Goal: Task Accomplishment & Management: Use online tool/utility

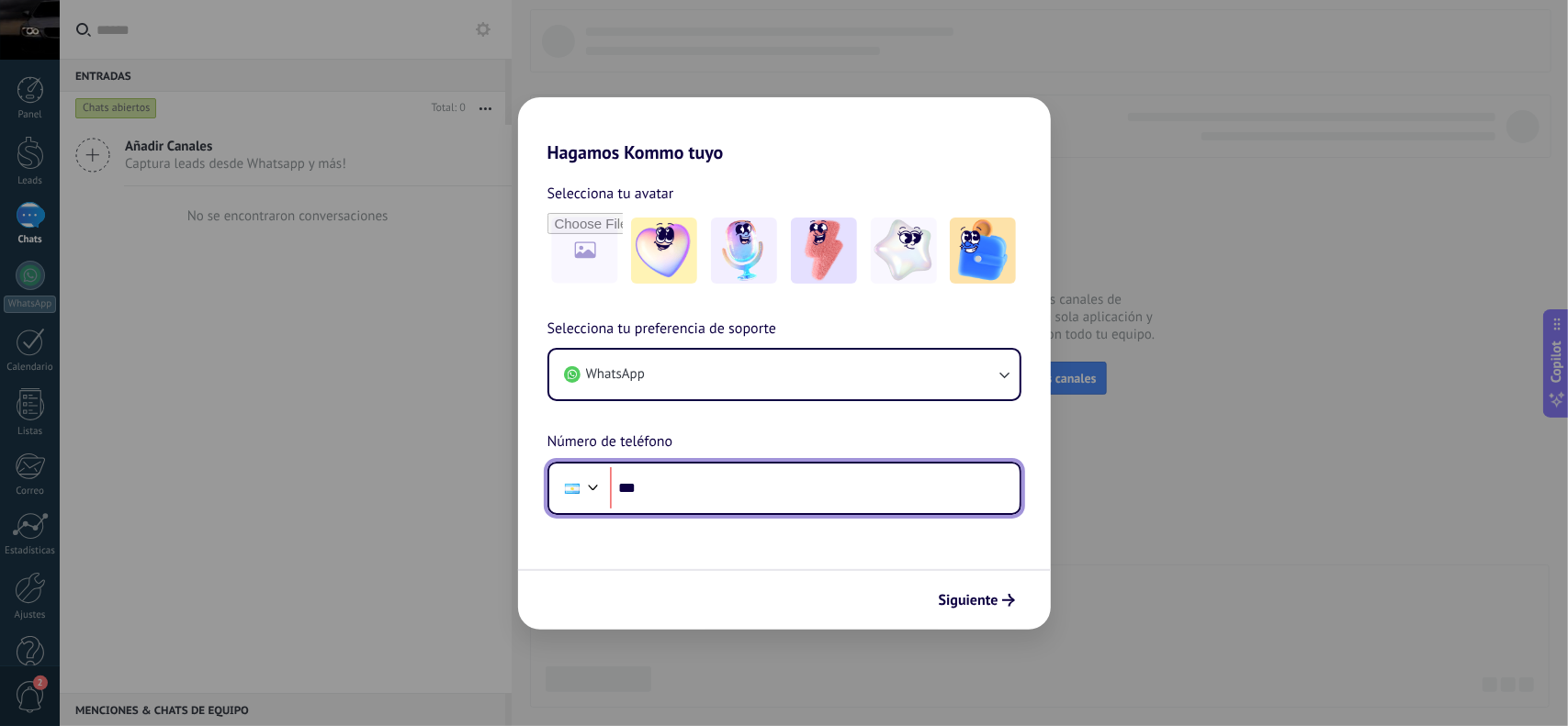
click at [811, 508] on input "***" at bounding box center [814, 488] width 410 height 42
click at [814, 483] on input "***" at bounding box center [814, 488] width 410 height 42
click at [738, 484] on input "***" at bounding box center [814, 488] width 410 height 42
click at [731, 476] on input "***" at bounding box center [814, 488] width 410 height 42
type input "**********"
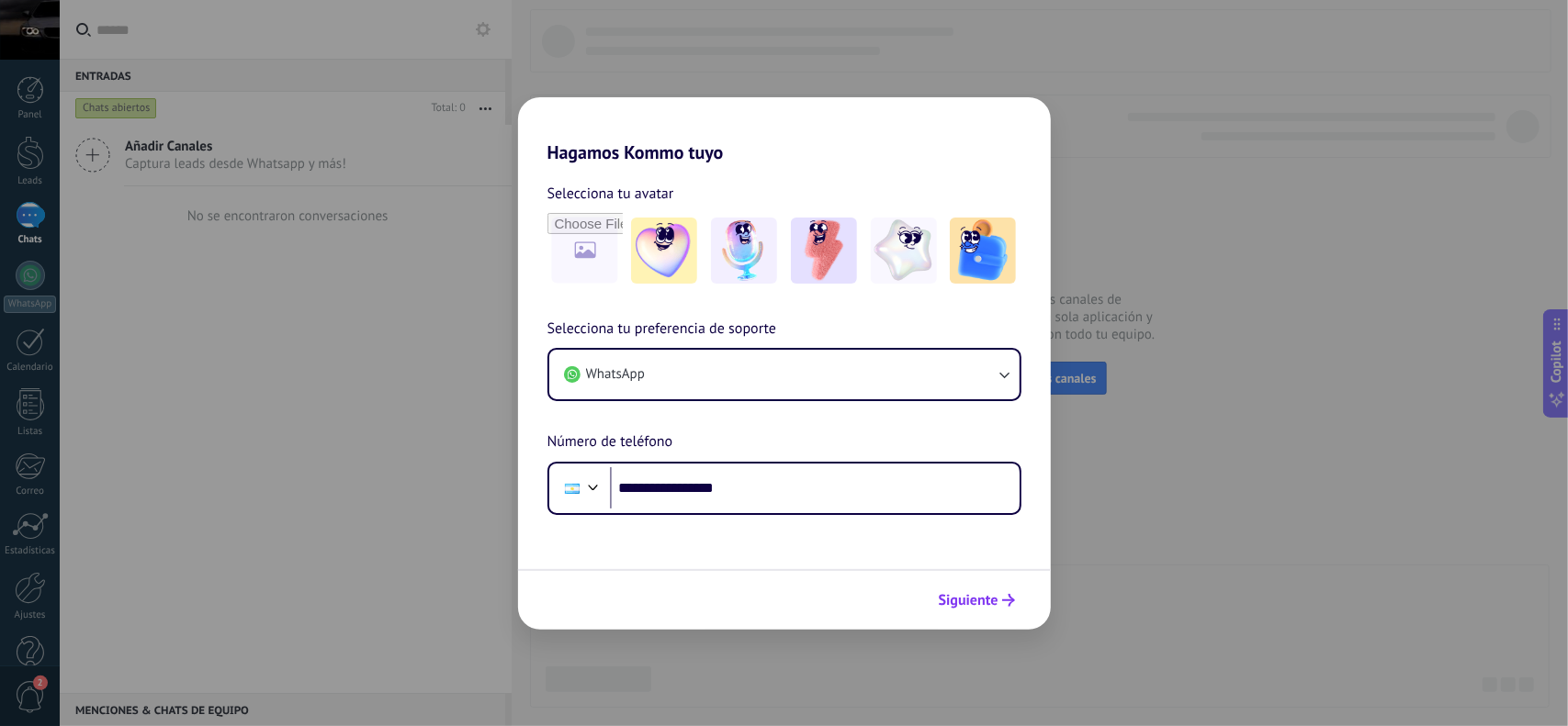
click at [986, 597] on span "Siguiente" at bounding box center [969, 600] width 60 height 13
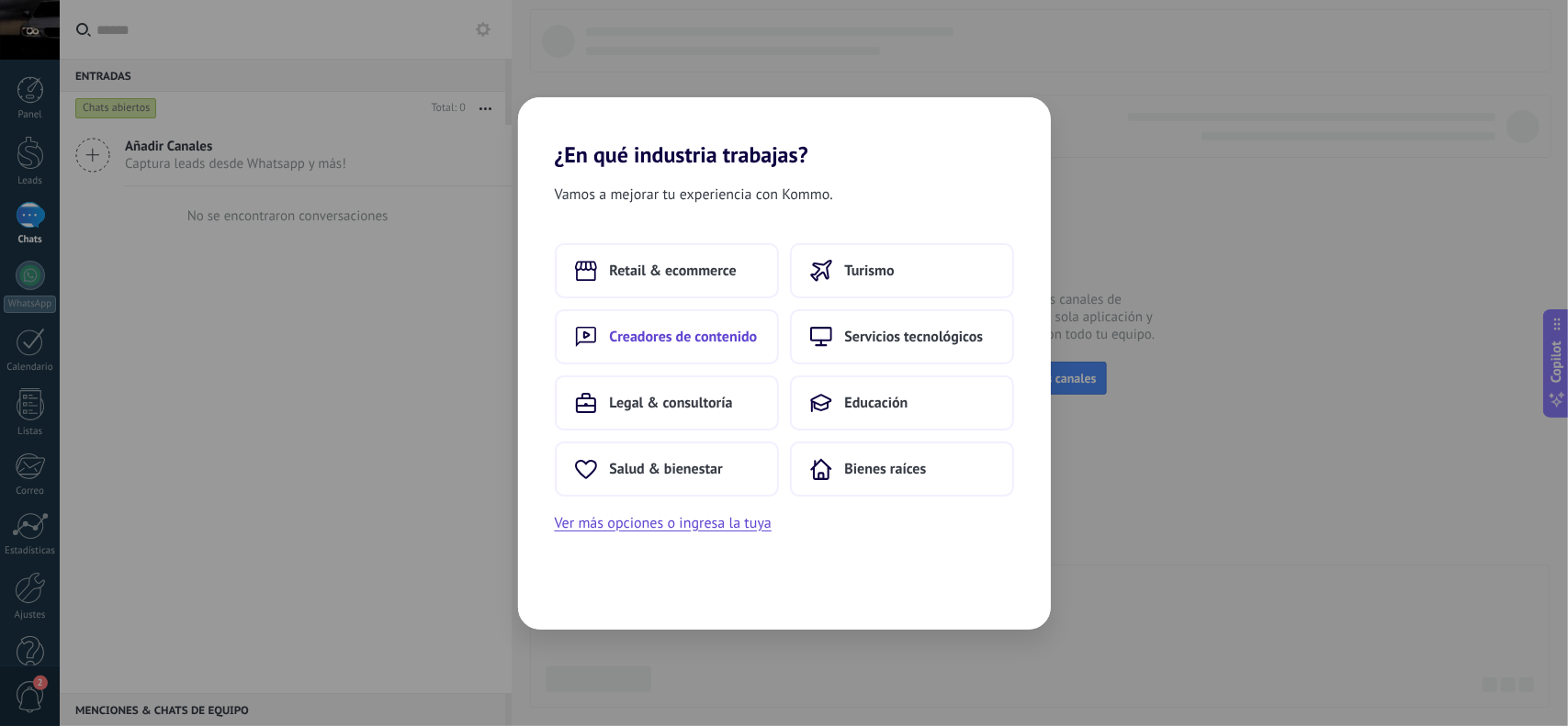
click at [691, 327] on span "Creadores de contenido" at bounding box center [684, 337] width 148 height 19
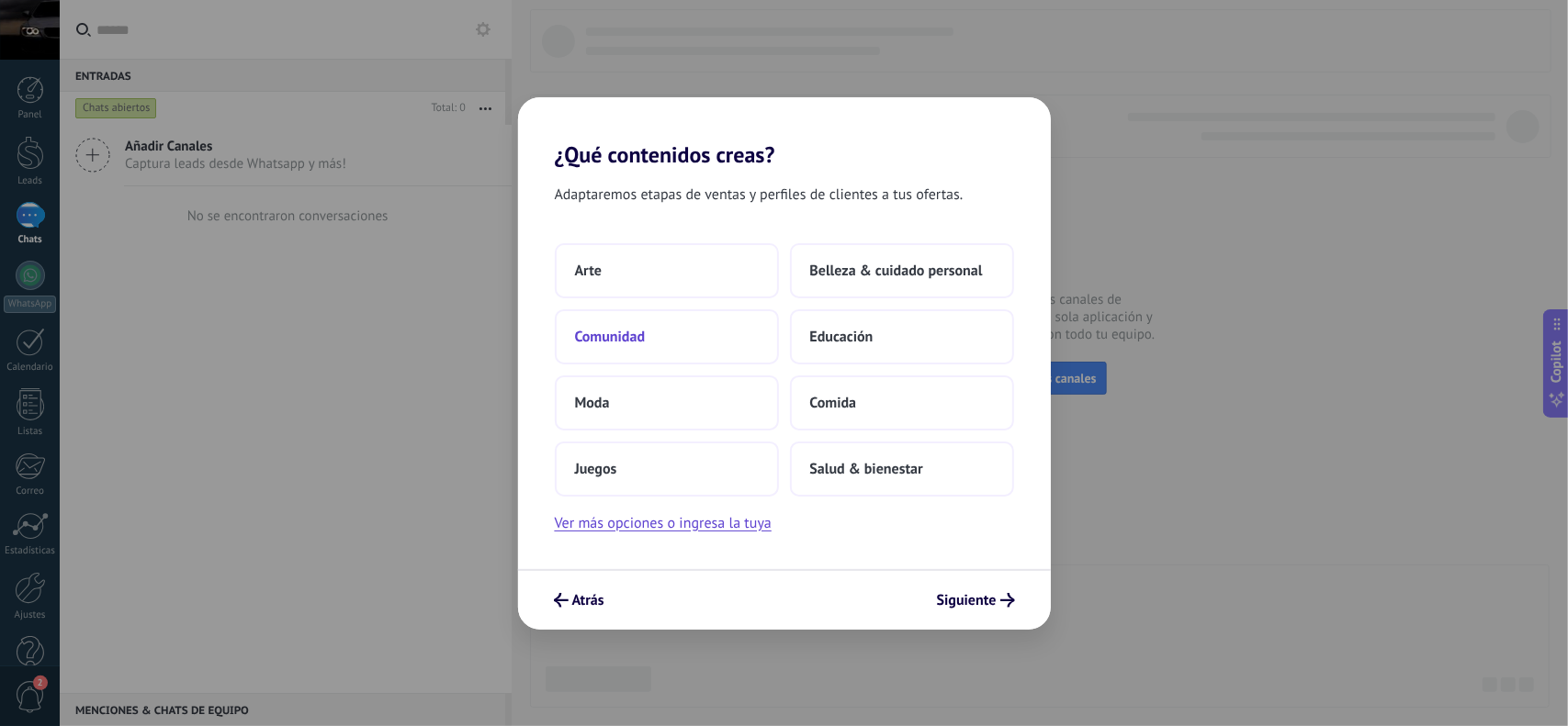
click at [651, 331] on button "Comunidad" at bounding box center [666, 337] width 224 height 55
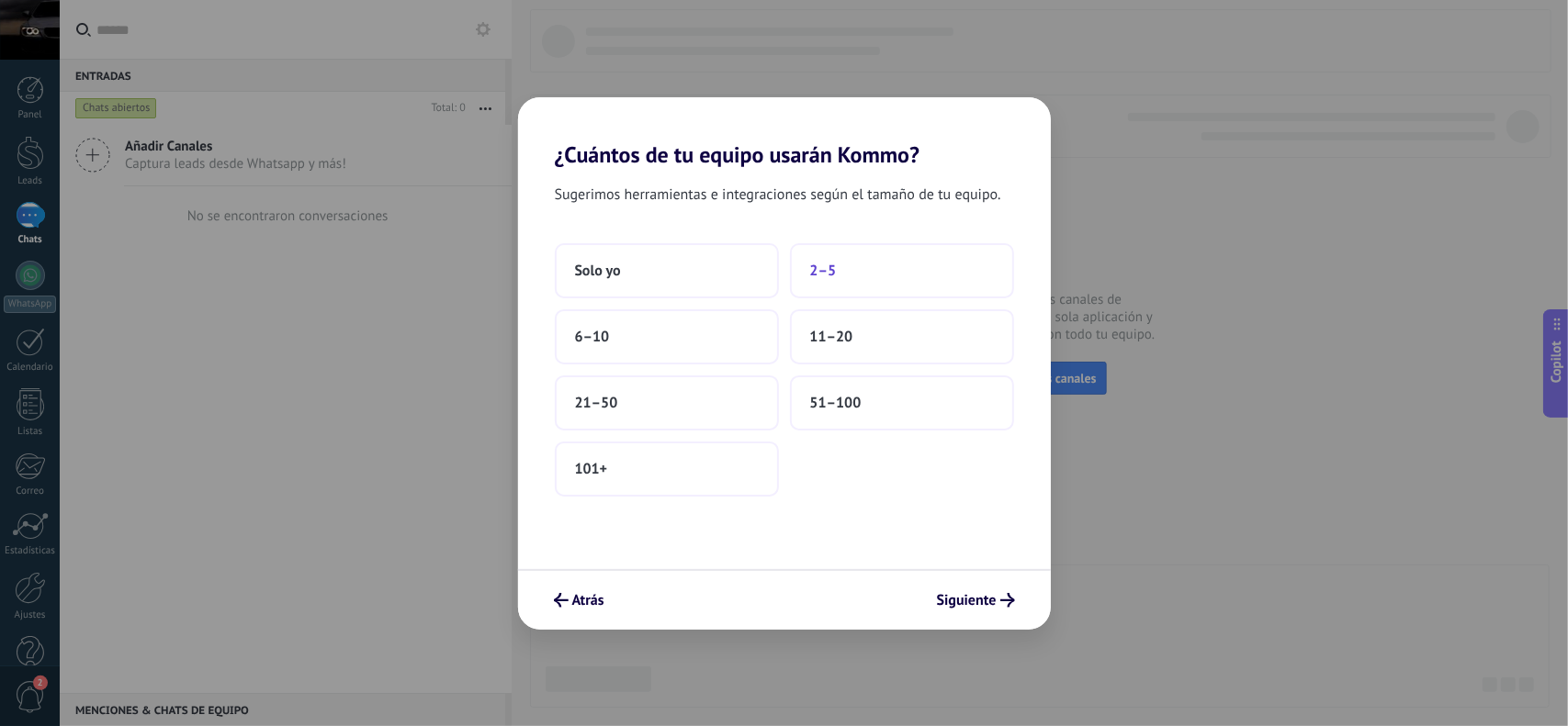
click at [873, 282] on button "2–5" at bounding box center [902, 270] width 224 height 55
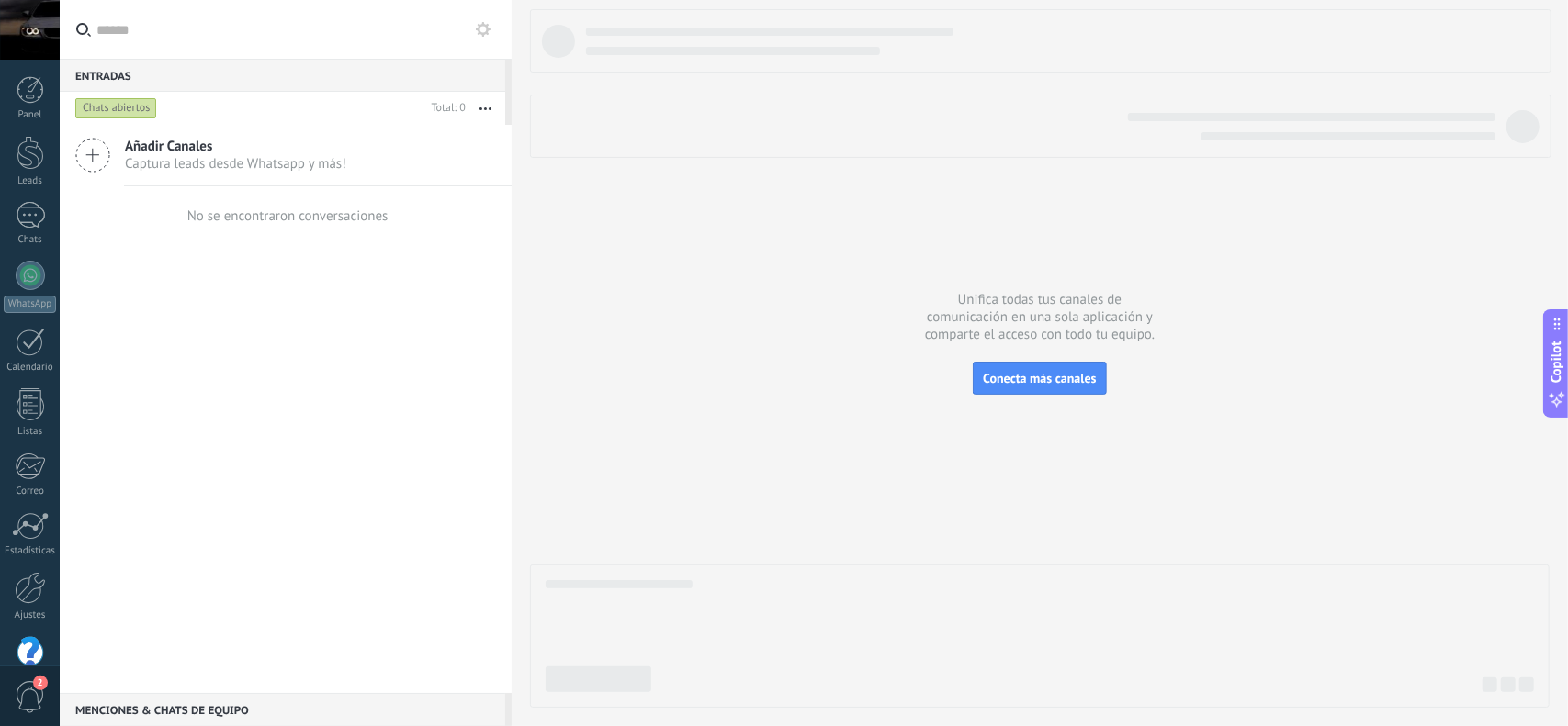
scroll to position [36, 0]
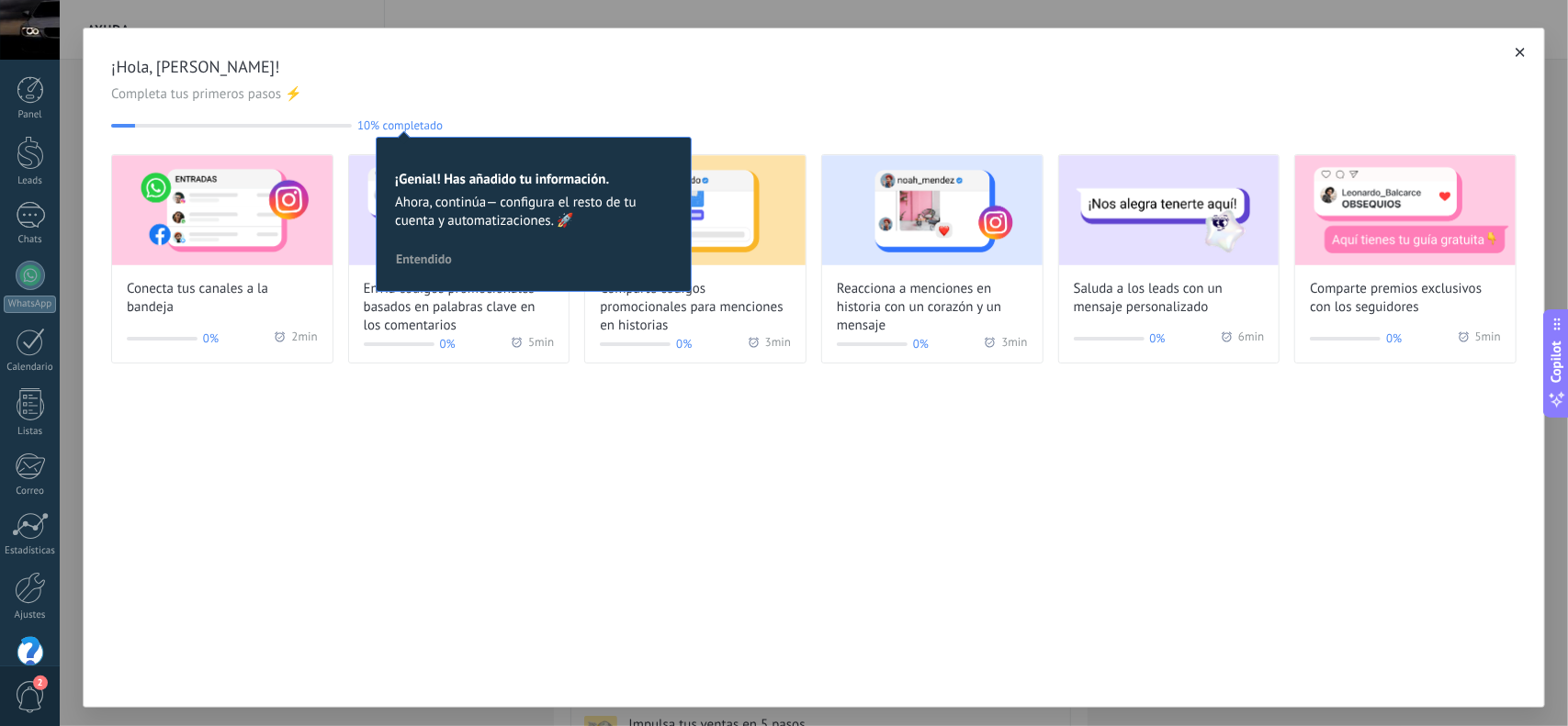
click at [579, 67] on span "¡Hola, [PERSON_NAME]!" at bounding box center [814, 67] width 1406 height 22
click at [262, 291] on span "Conecta tus canales a la bandeja" at bounding box center [222, 298] width 191 height 37
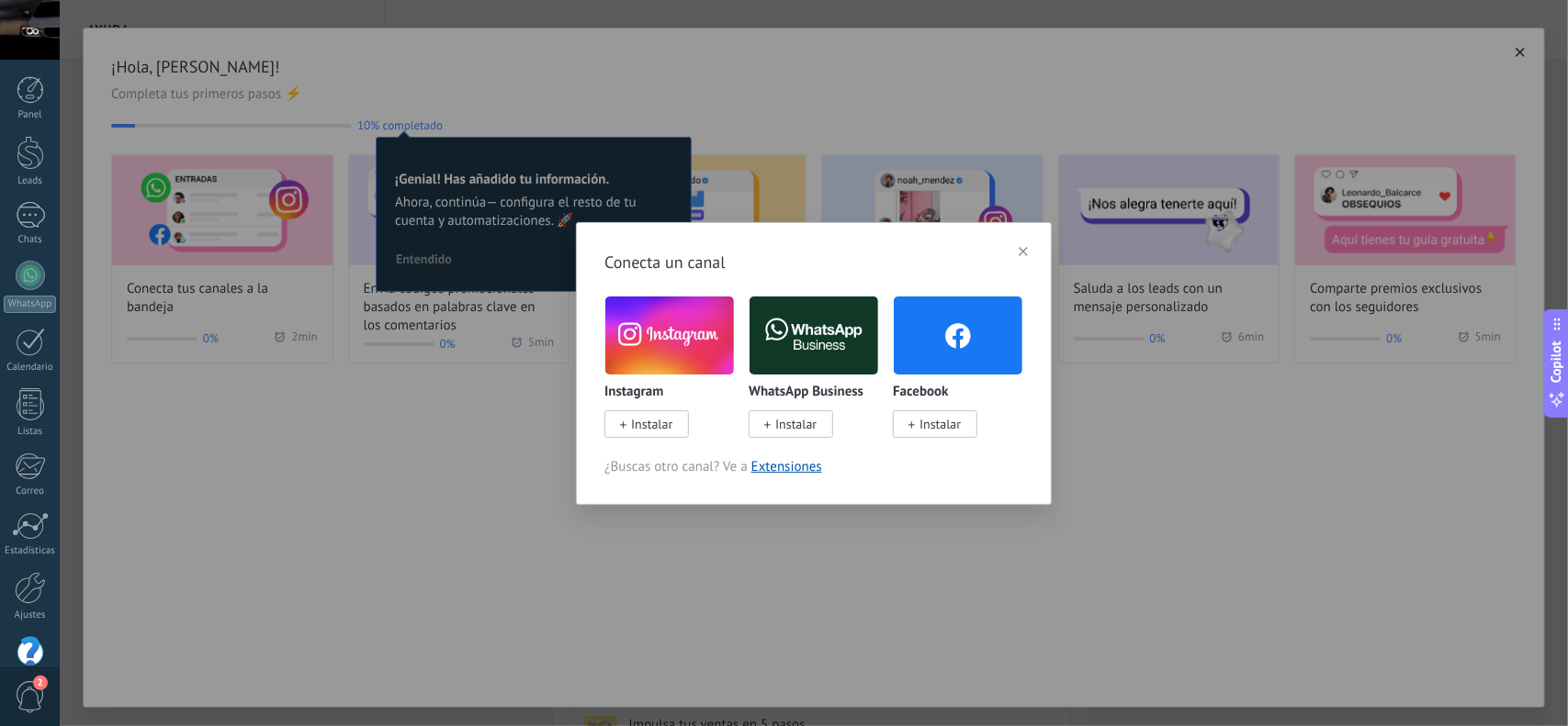
click at [805, 421] on span "Instalar" at bounding box center [796, 424] width 41 height 17
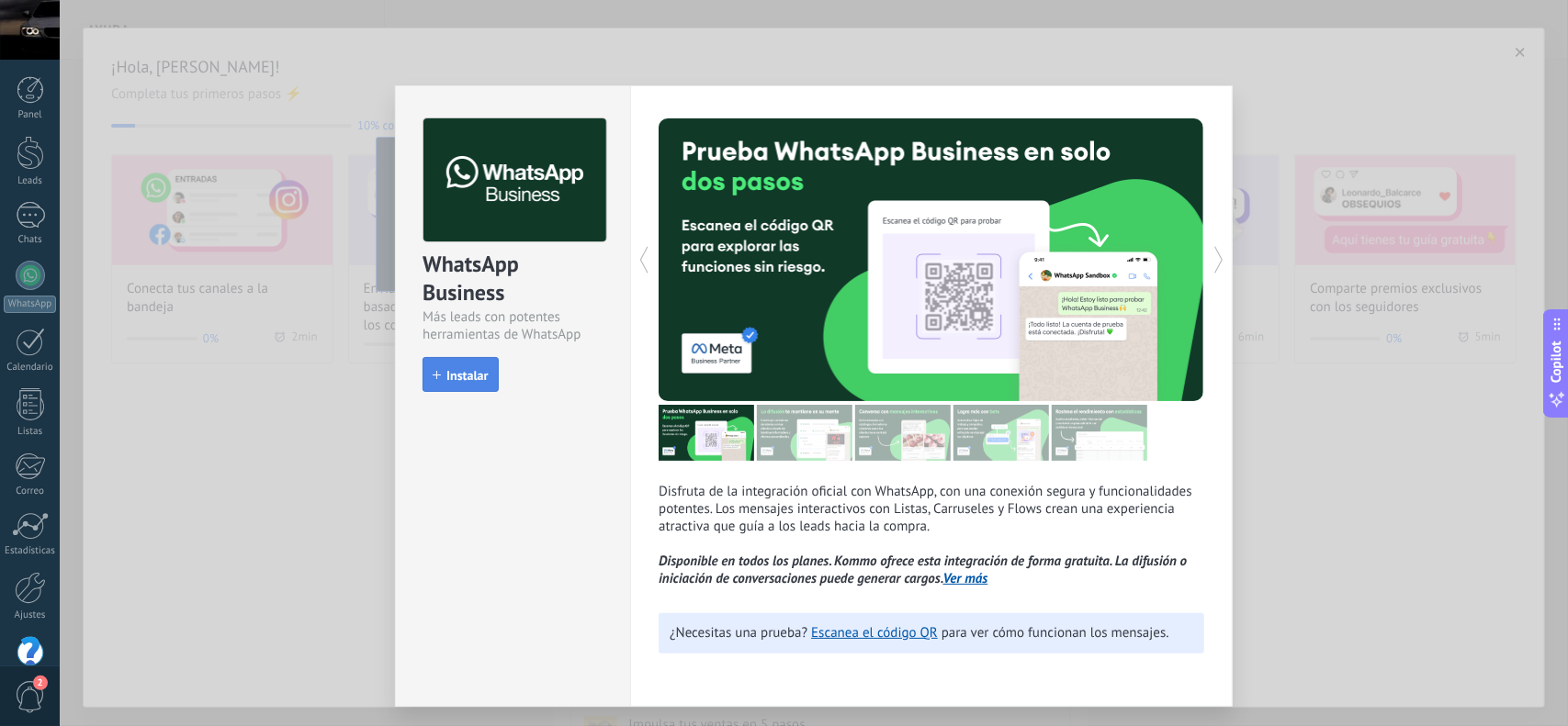
click at [473, 376] on span "Instalar" at bounding box center [467, 376] width 41 height 13
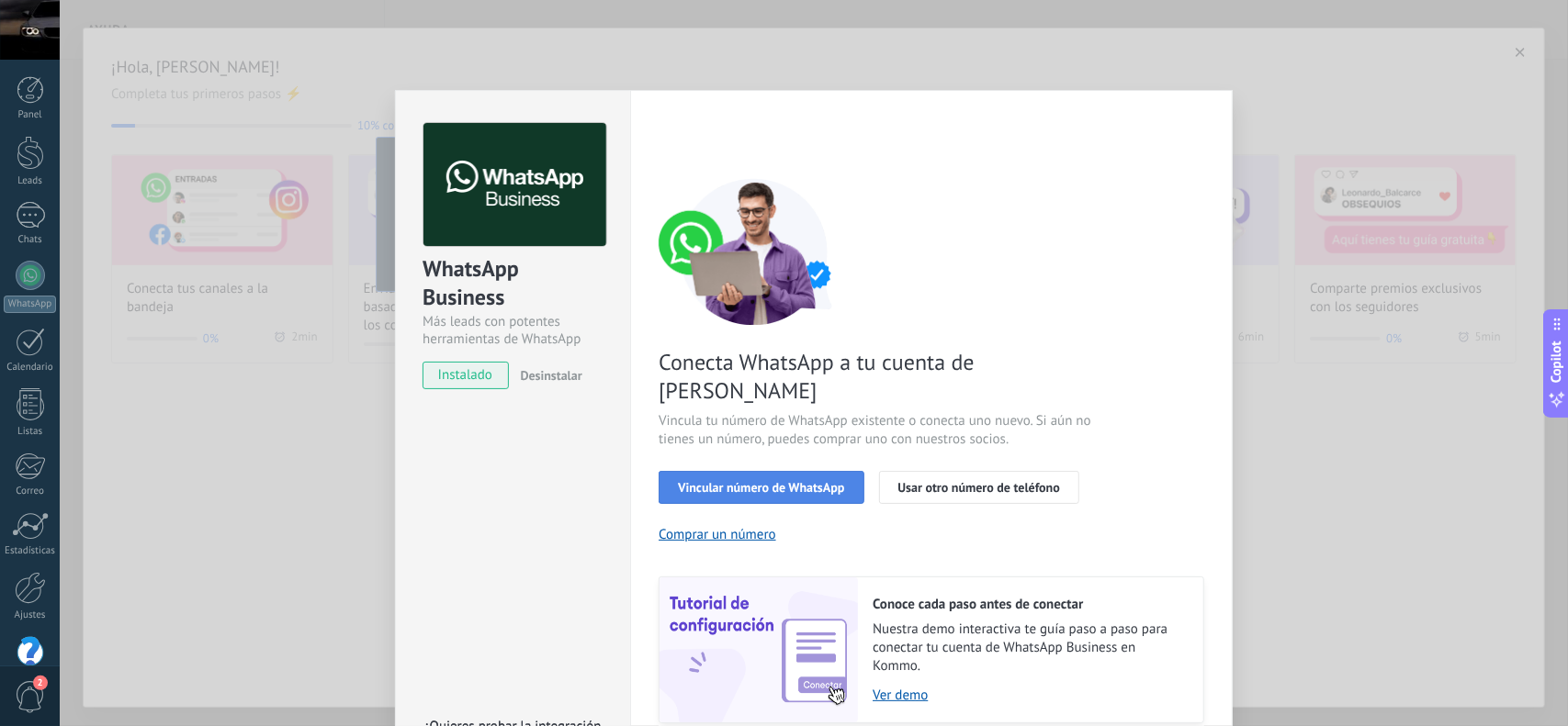
click at [755, 481] on span "Vincular número de WhatsApp" at bounding box center [760, 488] width 166 height 13
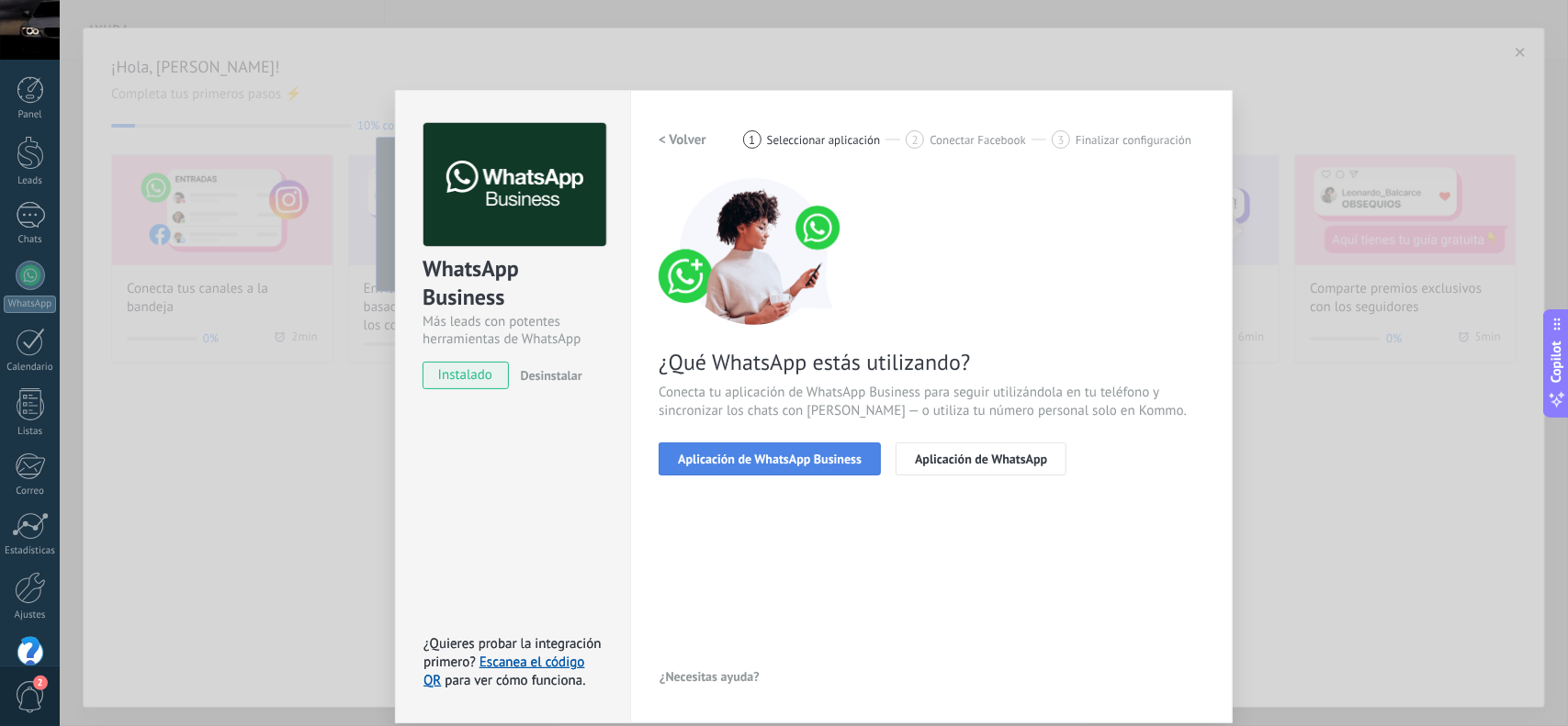
click at [759, 461] on span "Aplicación de WhatsApp Business" at bounding box center [769, 460] width 184 height 13
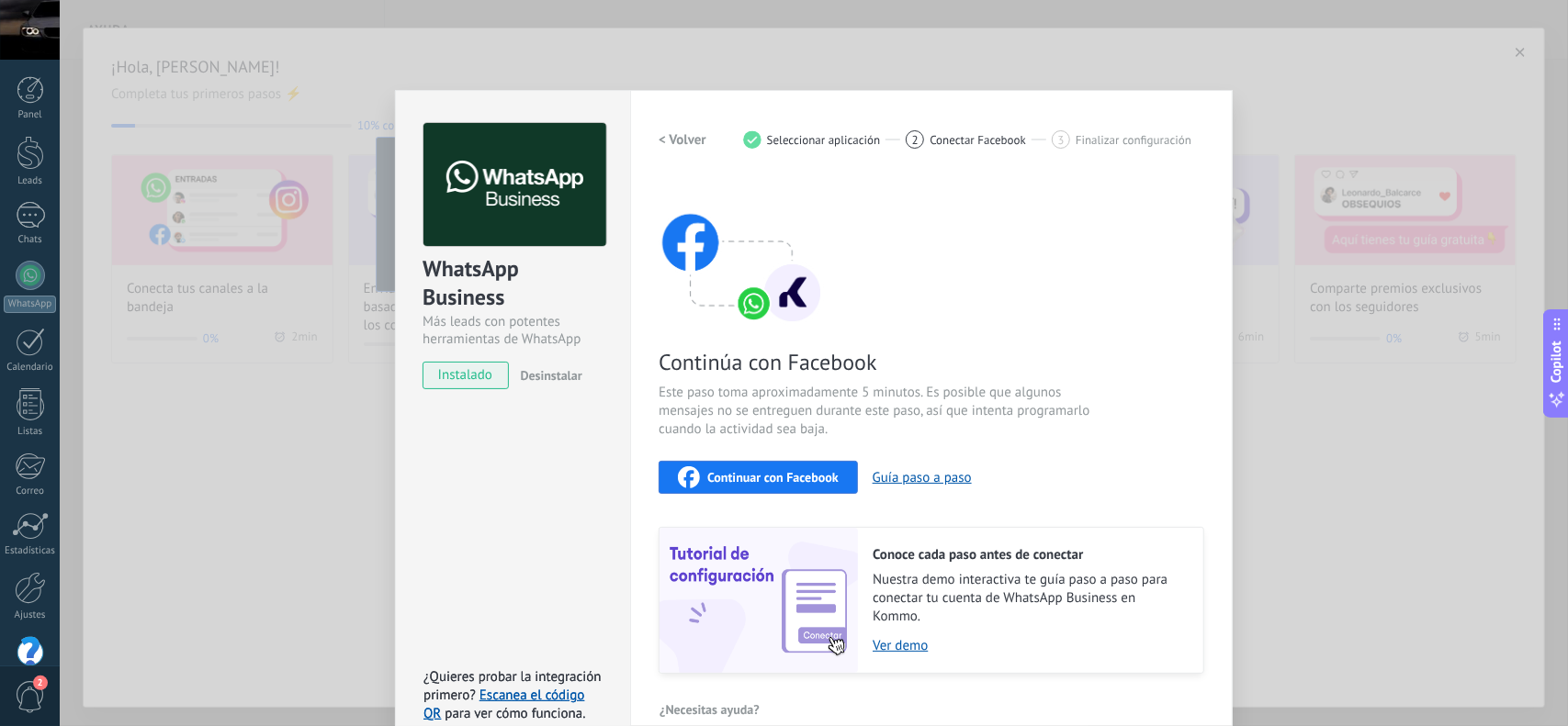
click at [774, 478] on span "Continuar con Facebook" at bounding box center [773, 477] width 131 height 13
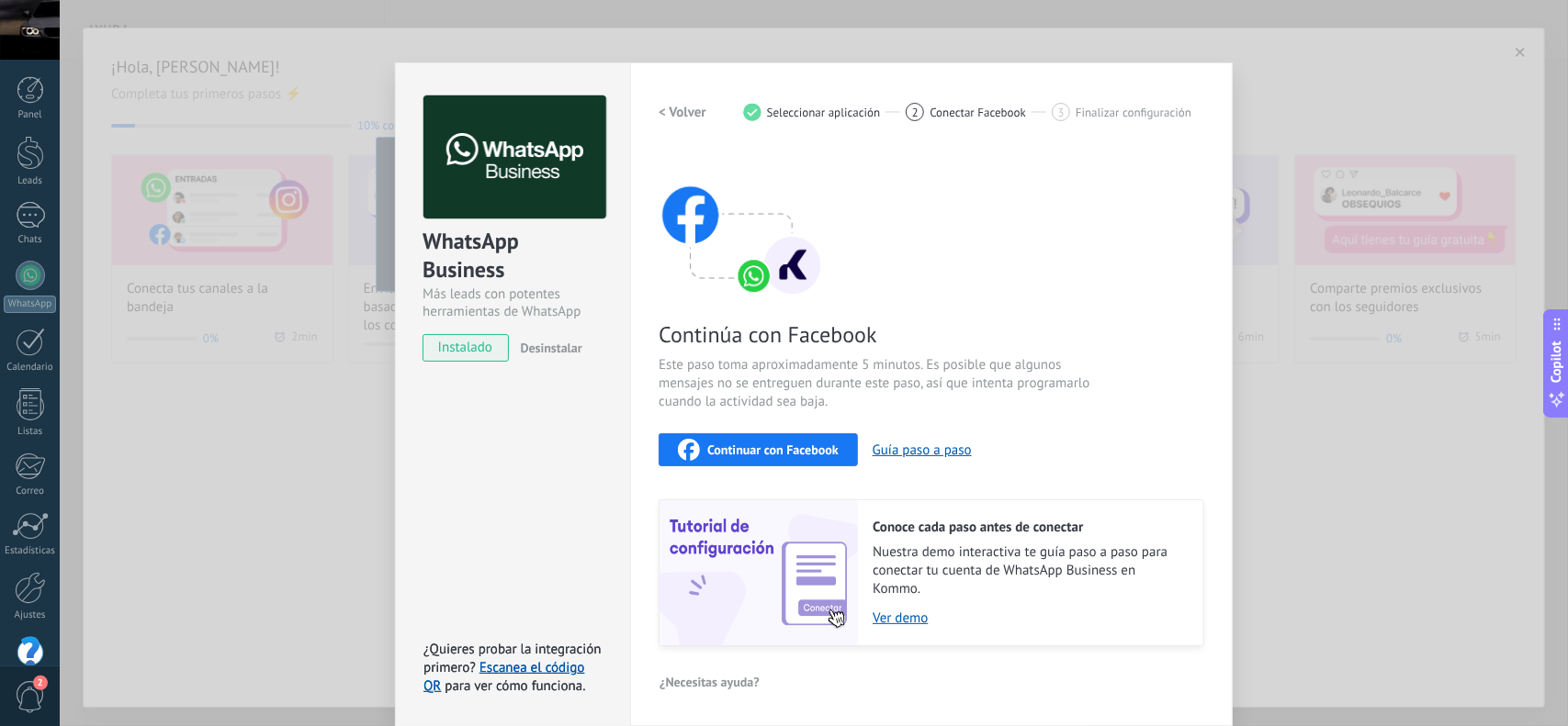
scroll to position [28, 0]
click at [679, 103] on h2 "< Volver" at bounding box center [682, 112] width 48 height 18
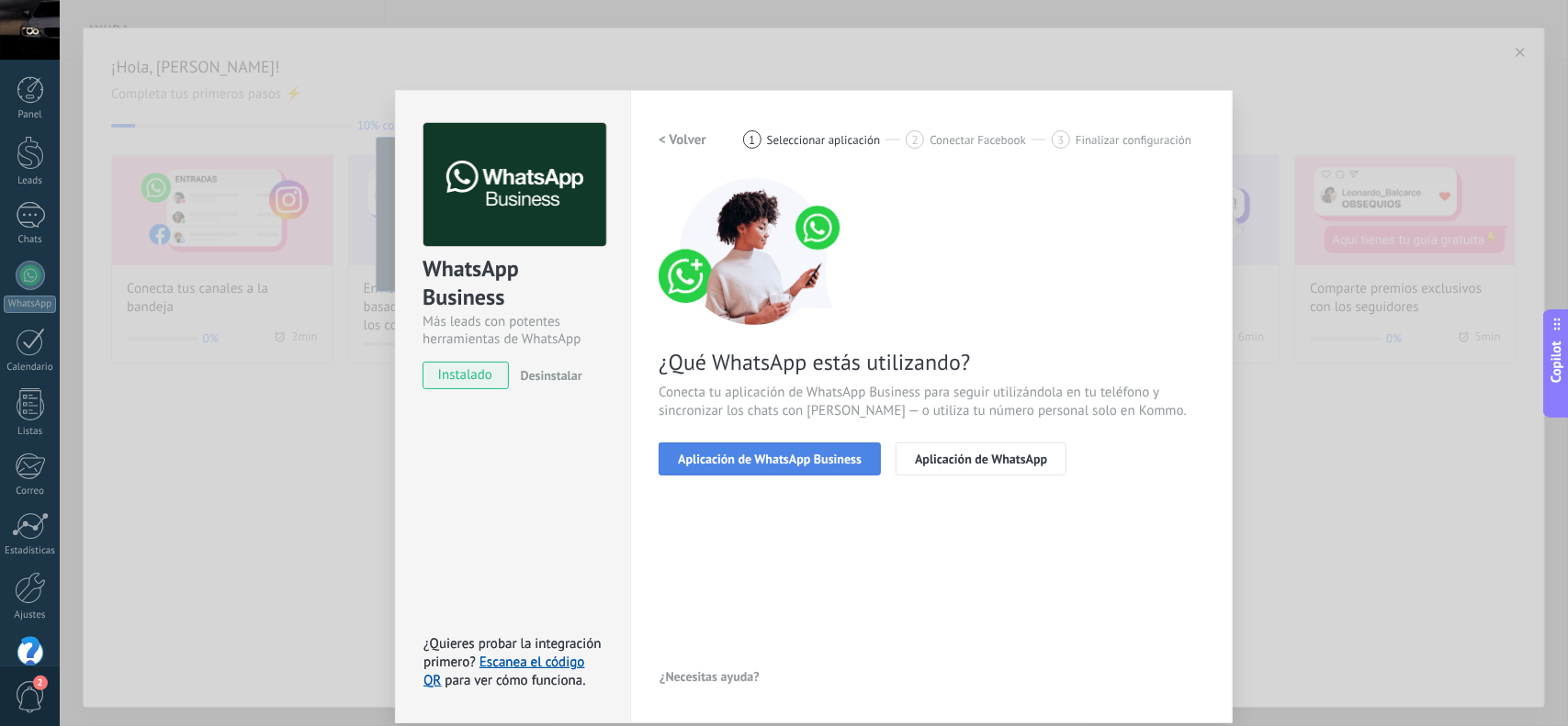
click at [725, 464] on span "Aplicación de WhatsApp Business" at bounding box center [769, 460] width 184 height 13
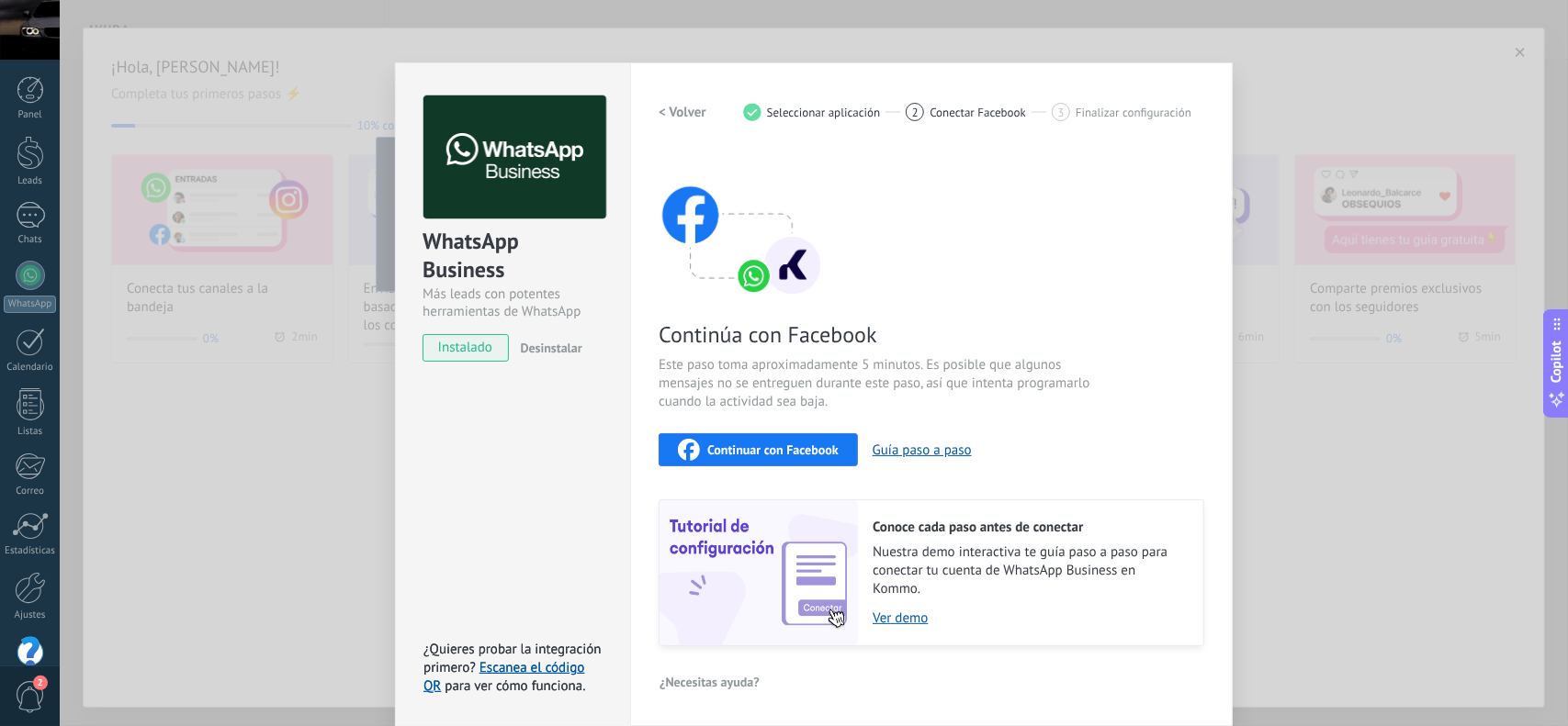
scroll to position [28, 0]
click at [685, 106] on h2 "< Volver" at bounding box center [682, 112] width 48 height 18
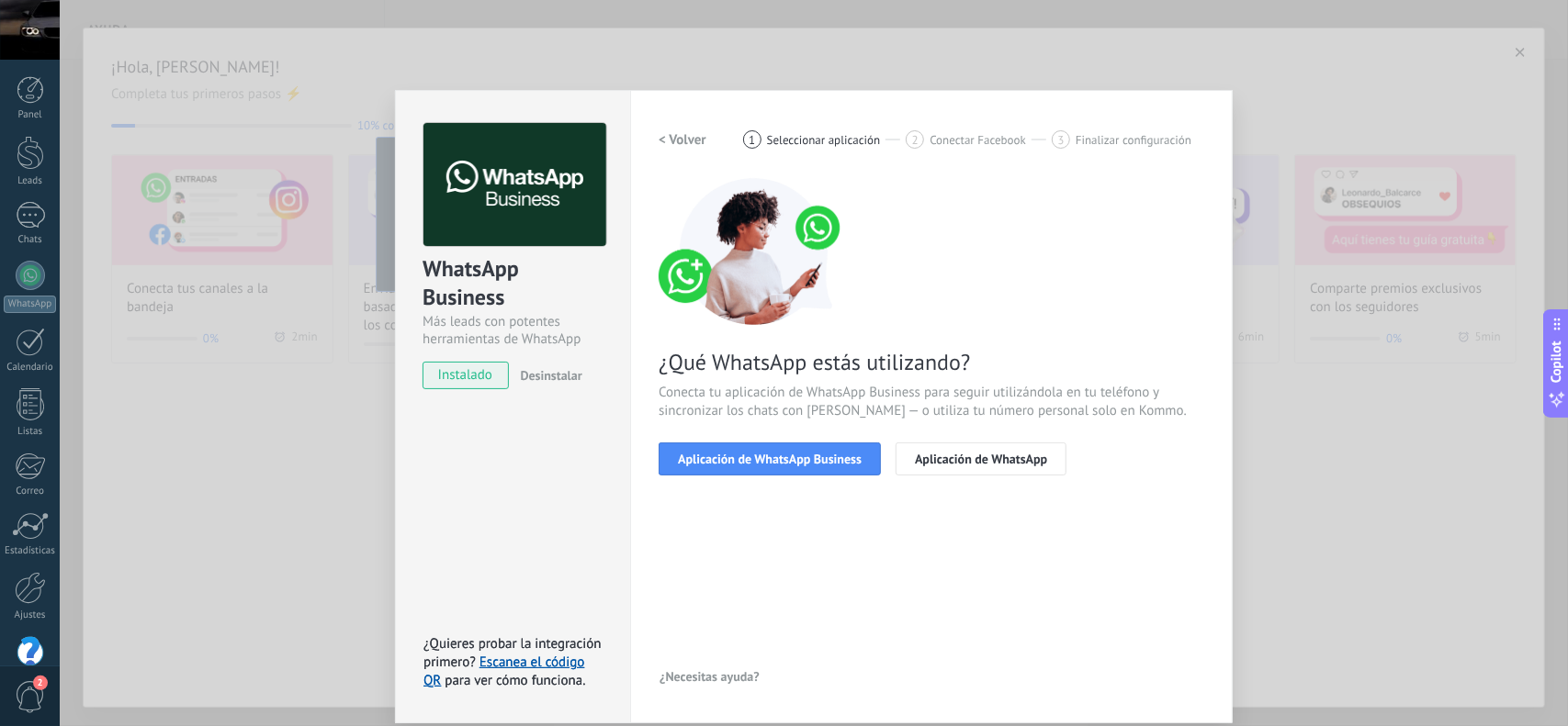
click at [691, 153] on button "< Volver" at bounding box center [682, 139] width 48 height 33
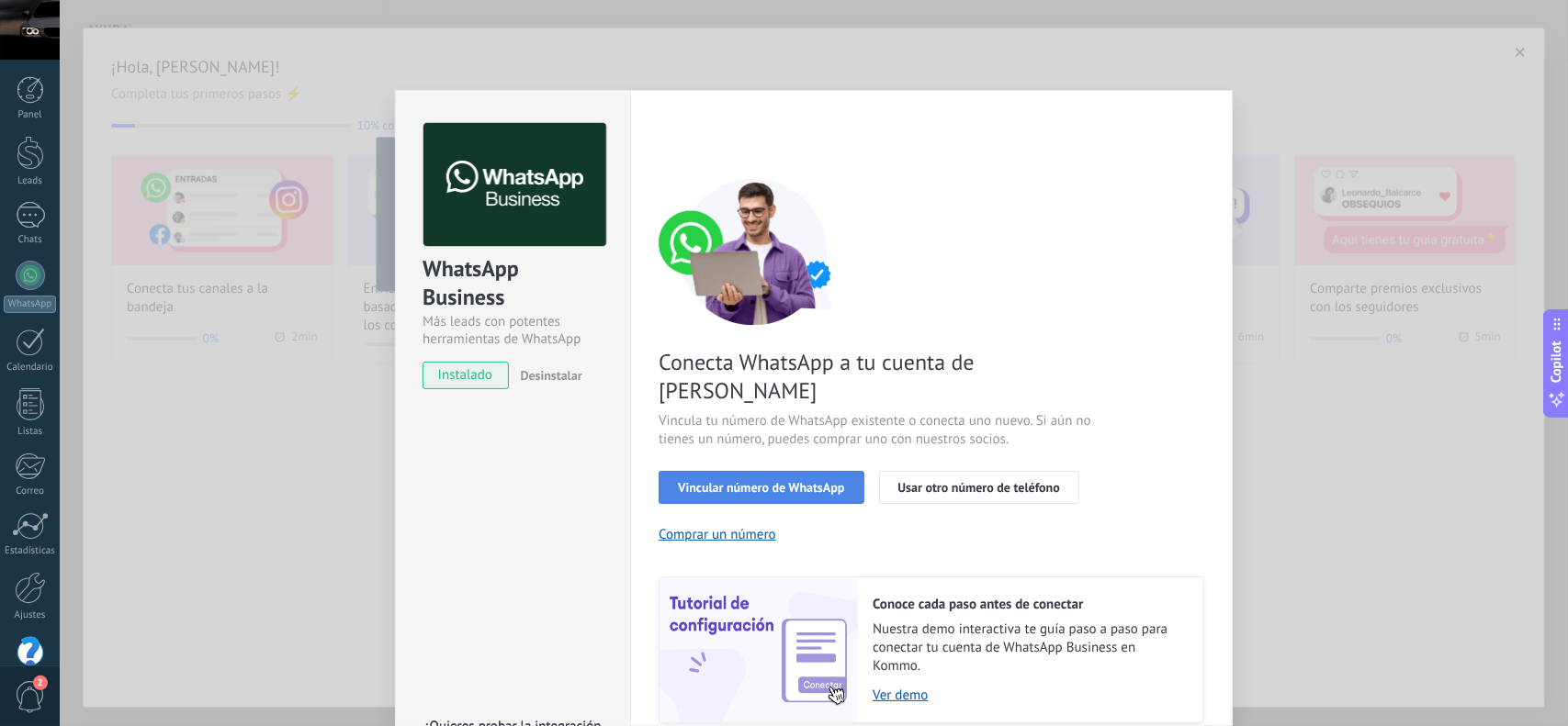
click at [769, 481] on span "Vincular número de WhatsApp" at bounding box center [760, 488] width 166 height 13
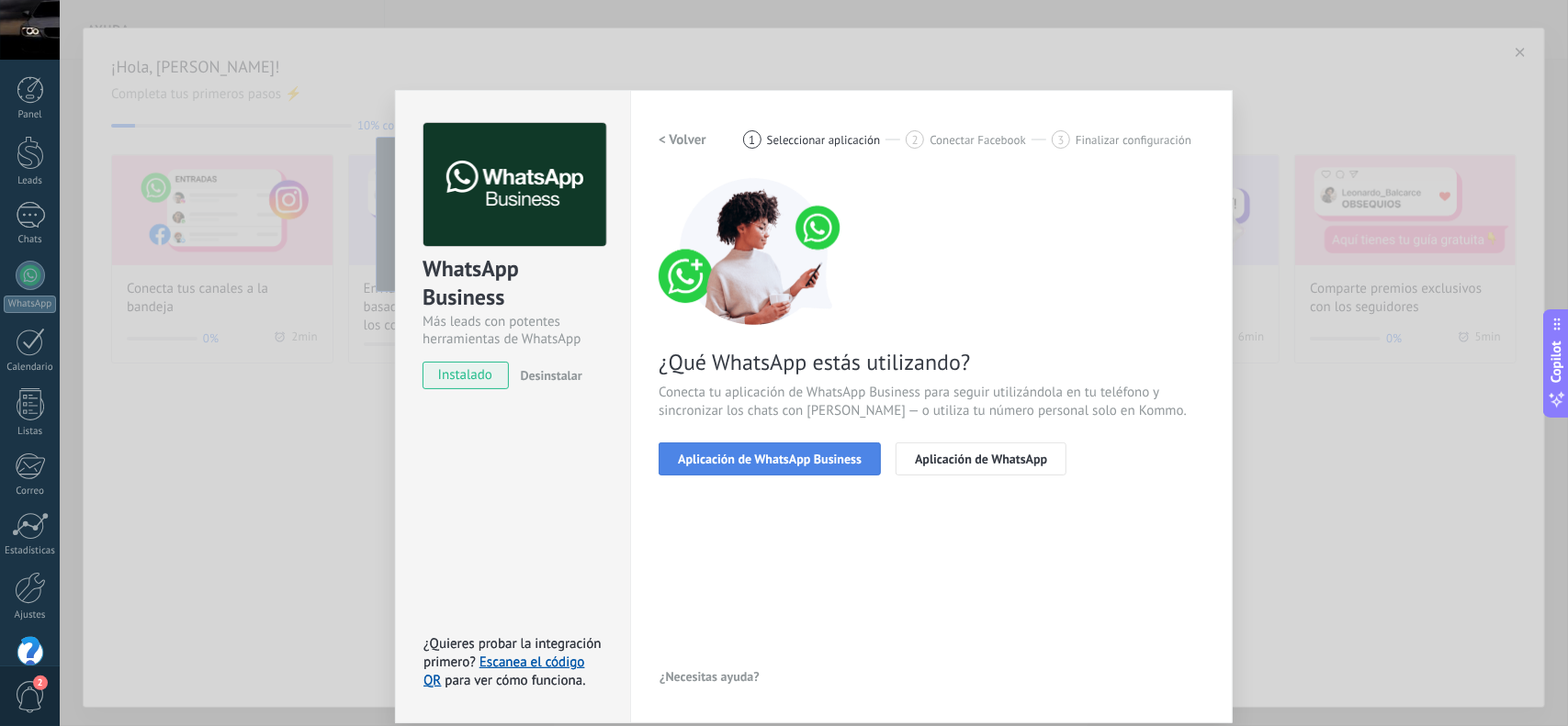
click at [752, 463] on span "Aplicación de WhatsApp Business" at bounding box center [769, 460] width 184 height 13
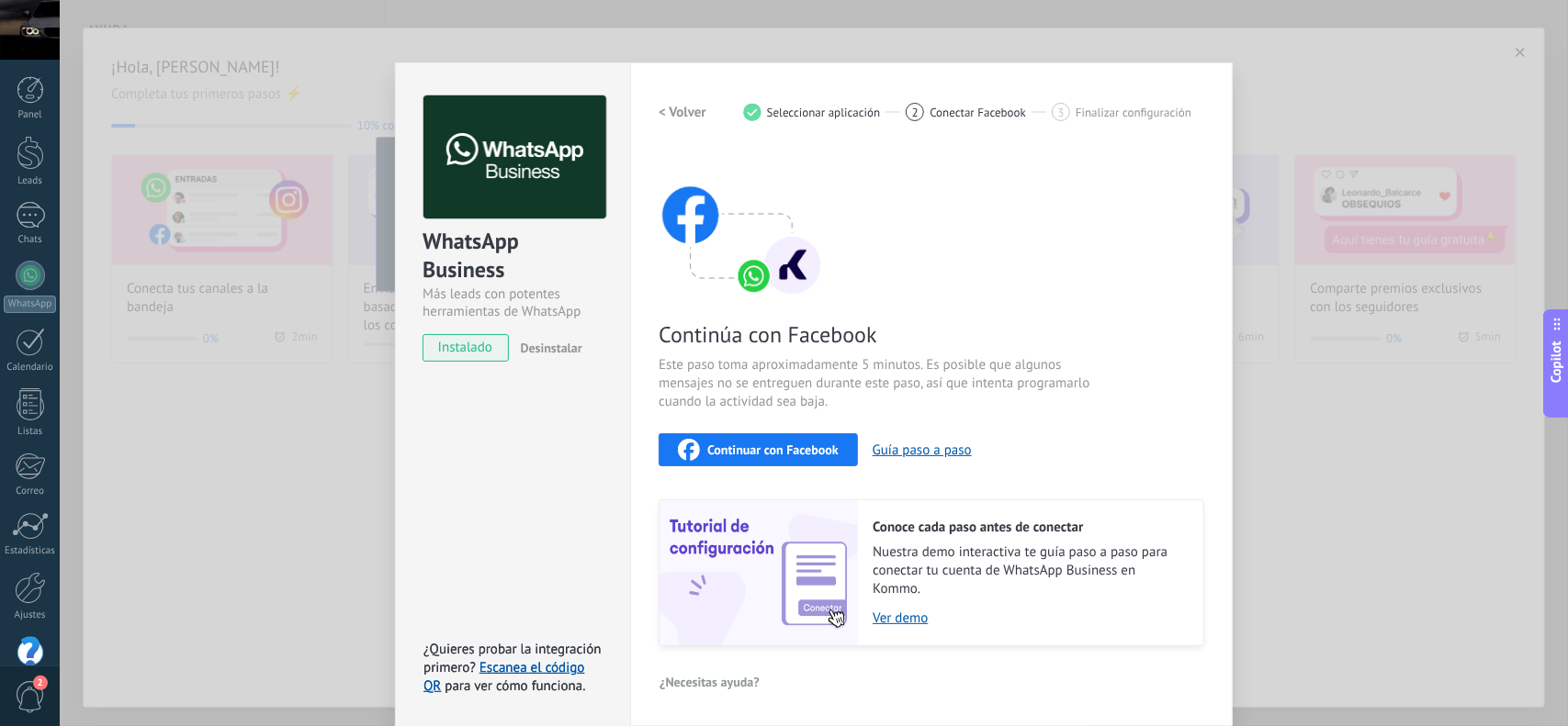
scroll to position [28, 0]
